Goal: Navigation & Orientation: Go to known website

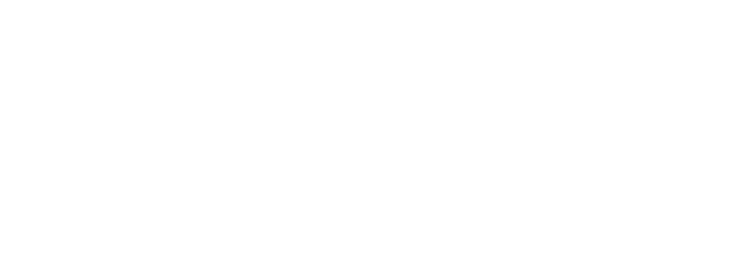
click at [8, 40] on main at bounding box center [367, 131] width 734 height 263
